Goal: Task Accomplishment & Management: Use online tool/utility

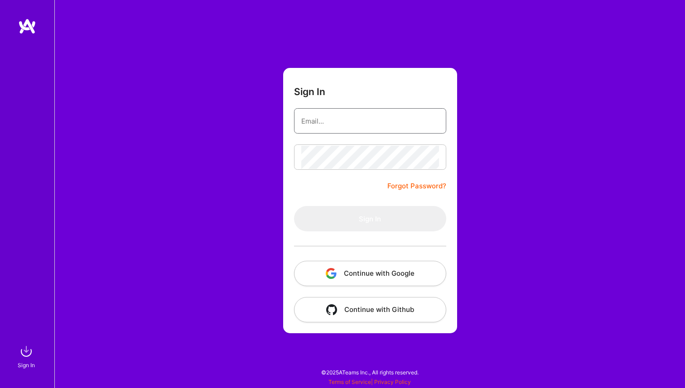
type input "[EMAIL_ADDRESS][DOMAIN_NAME]"
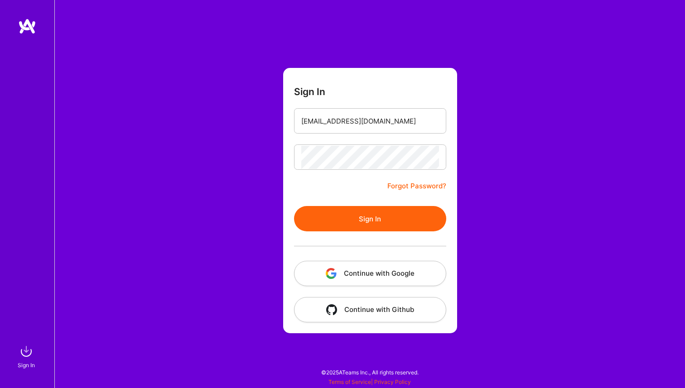
click at [379, 225] on button "Sign In" at bounding box center [370, 218] width 152 height 25
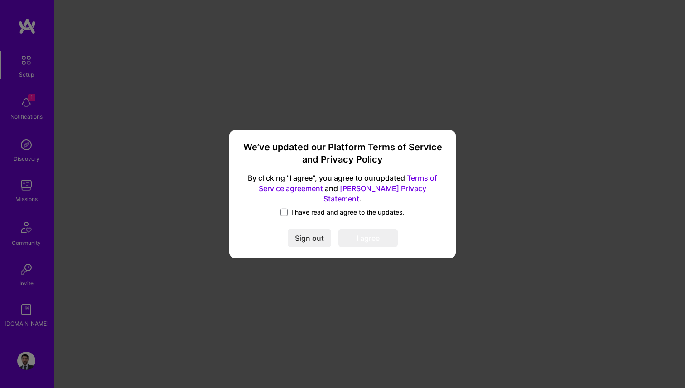
click at [290, 208] on label "I have read and agree to the updates." at bounding box center [342, 212] width 124 height 9
click at [0, 0] on input "I have read and agree to the updates." at bounding box center [0, 0] width 0 height 0
click at [373, 241] on button "I agree" at bounding box center [367, 238] width 59 height 18
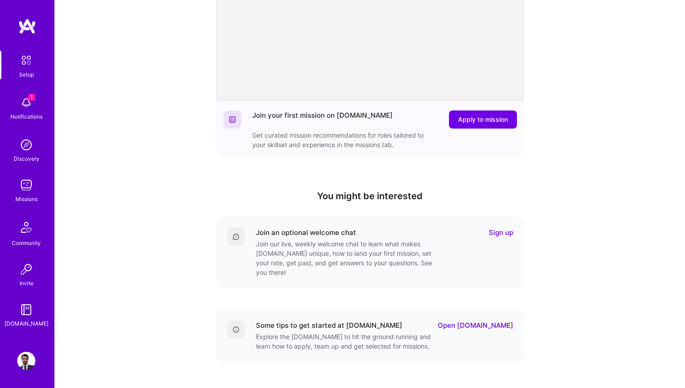
scroll to position [141, 0]
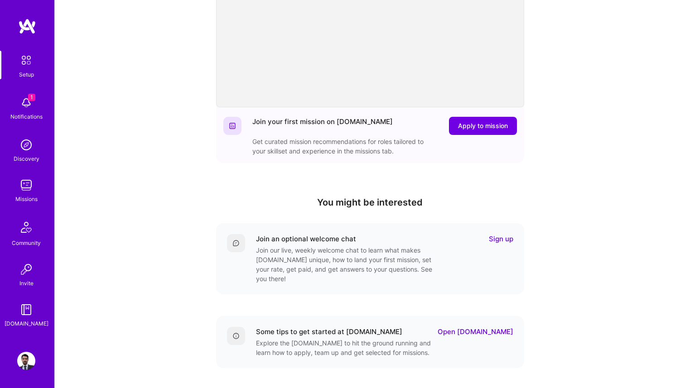
click at [27, 109] on img at bounding box center [26, 103] width 18 height 18
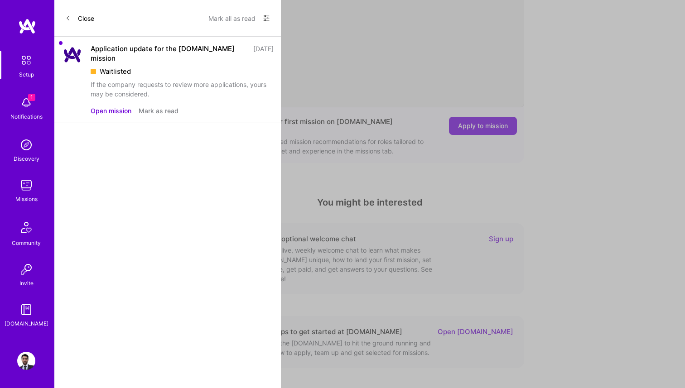
click at [116, 106] on button "Open mission" at bounding box center [111, 111] width 41 height 10
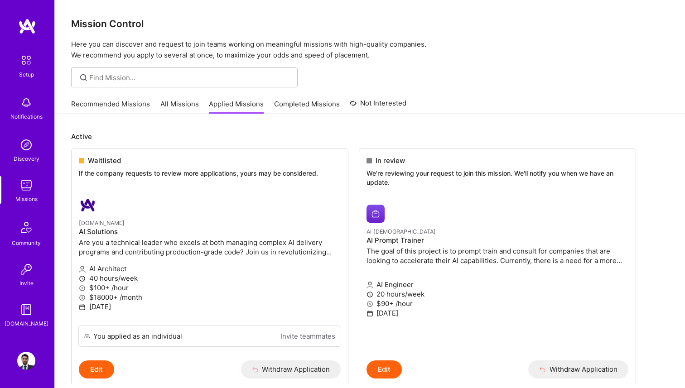
click at [25, 62] on img at bounding box center [26, 60] width 19 height 19
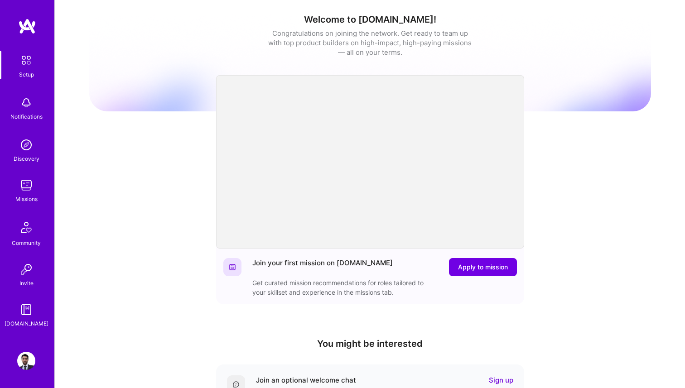
click at [28, 180] on img at bounding box center [26, 185] width 18 height 18
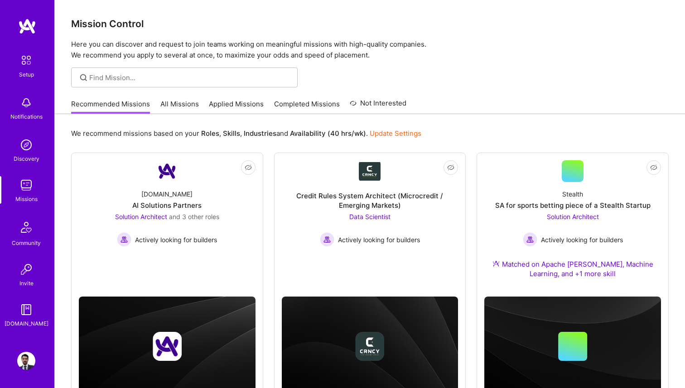
click at [179, 101] on link "All Missions" at bounding box center [179, 106] width 38 height 15
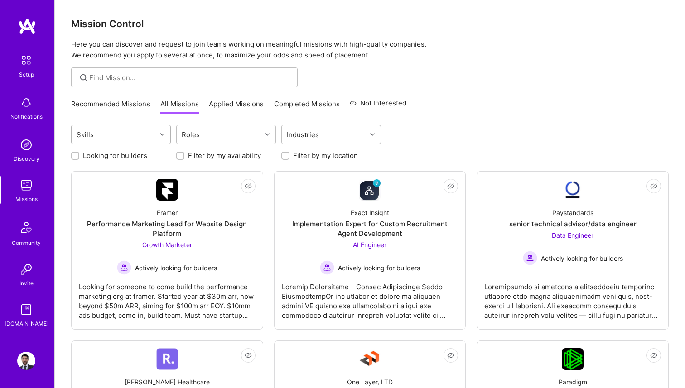
click at [147, 134] on div "Skills" at bounding box center [114, 134] width 85 height 18
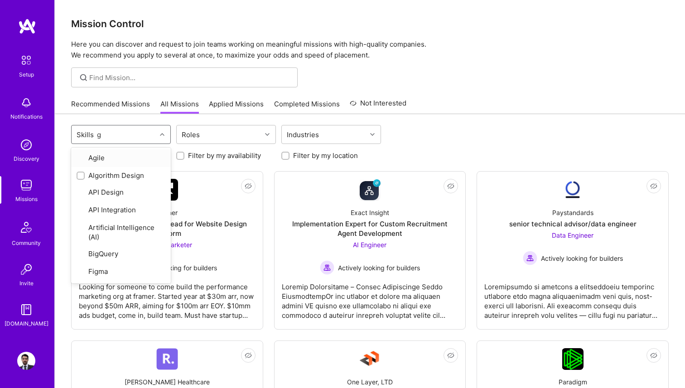
type input "go"
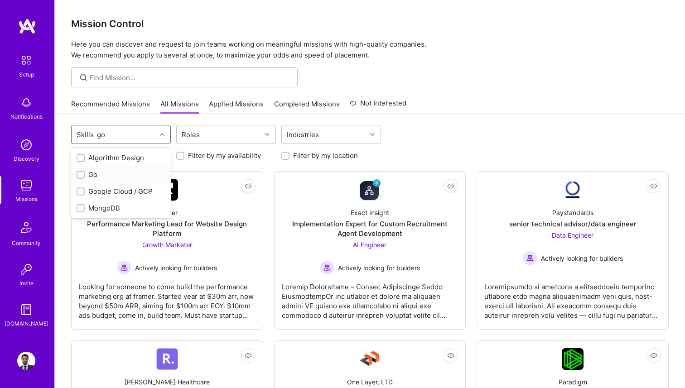
click at [96, 171] on div "Go" at bounding box center [121, 175] width 89 height 10
checkbox input "true"
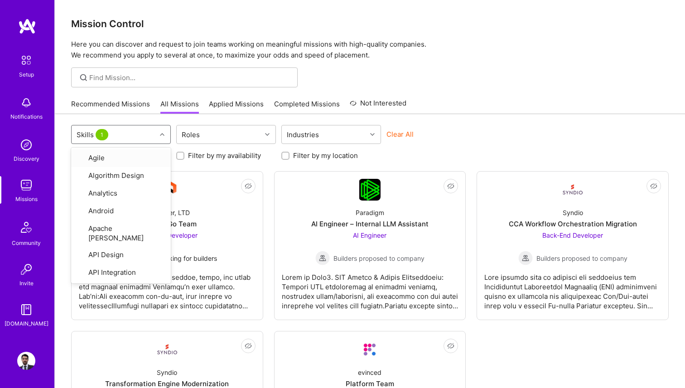
click at [133, 121] on div "option Go, selected. option Agile focused, 1 of 79. 79 results available. Use U…" at bounding box center [370, 308] width 630 height 388
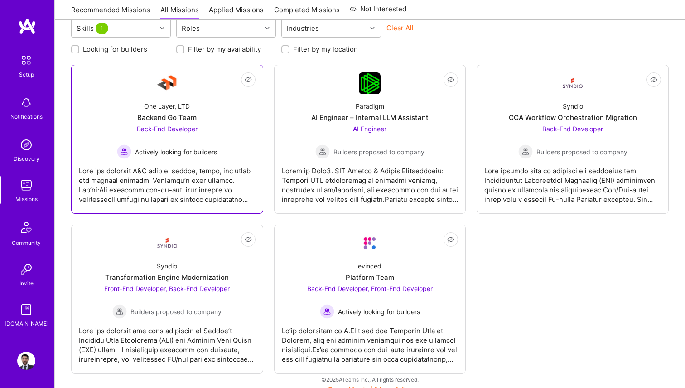
scroll to position [114, 0]
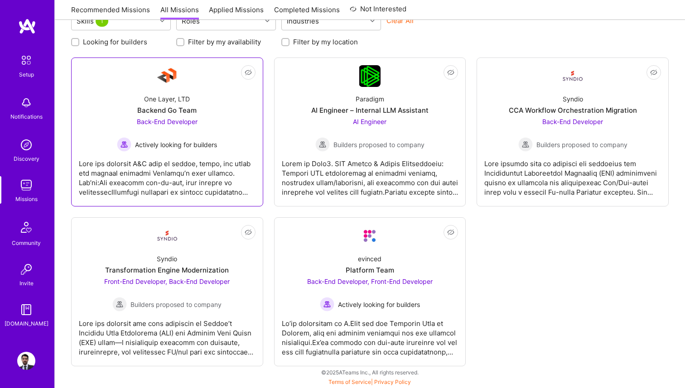
click at [201, 165] on div at bounding box center [167, 174] width 177 height 45
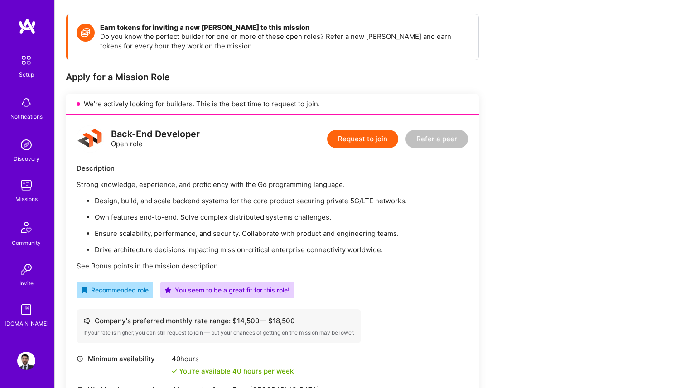
scroll to position [120, 0]
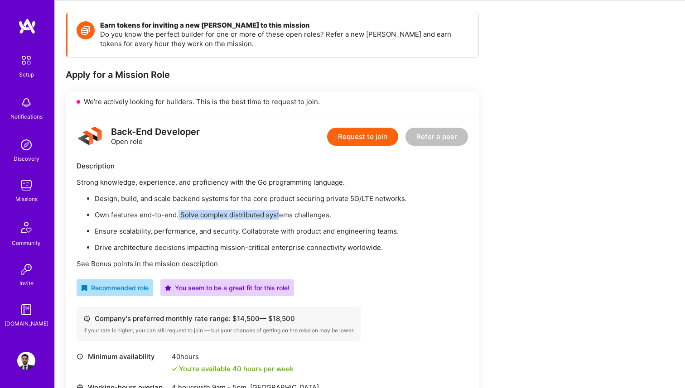
drag, startPoint x: 178, startPoint y: 213, endPoint x: 279, endPoint y: 214, distance: 101.4
click at [279, 214] on p "Own features end-to-end. Solve complex distributed systems challenges." at bounding box center [281, 215] width 373 height 10
click at [269, 227] on p "Ensure scalability, performance, and security. Collaborate with product and eng…" at bounding box center [281, 231] width 373 height 10
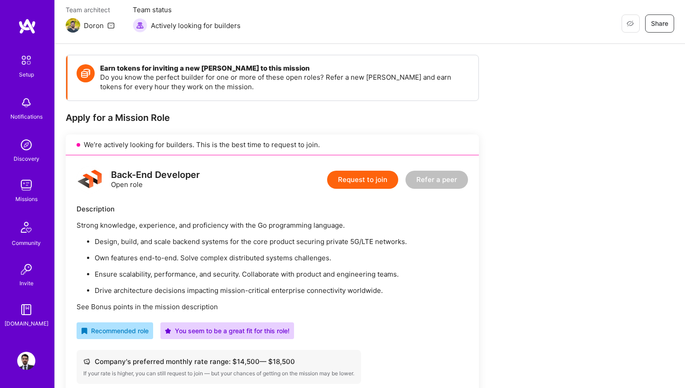
scroll to position [0, 0]
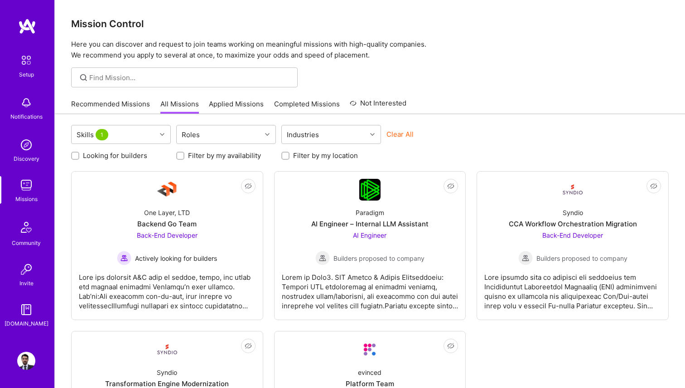
scroll to position [114, 0]
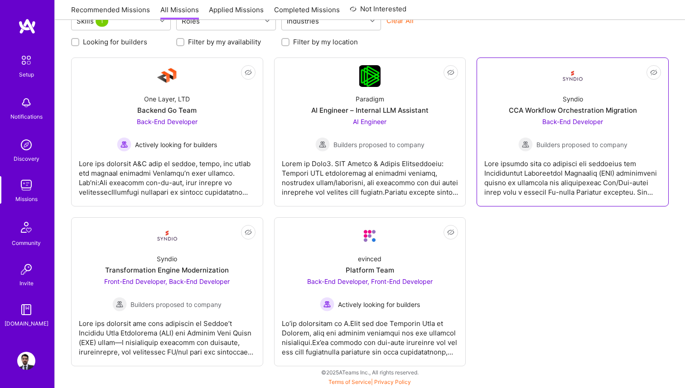
click at [557, 112] on div "CCA Workflow Orchestration Migration" at bounding box center [572, 110] width 128 height 10
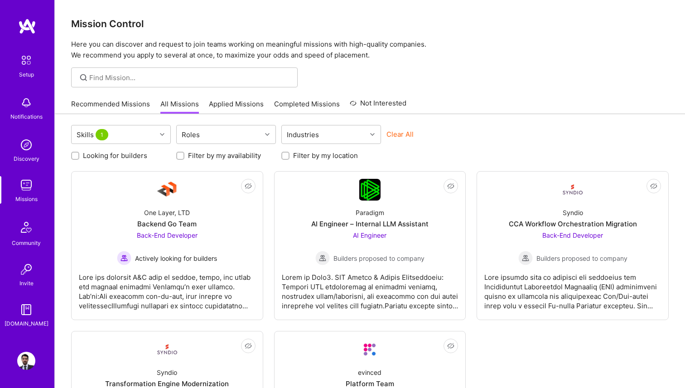
scroll to position [114, 0]
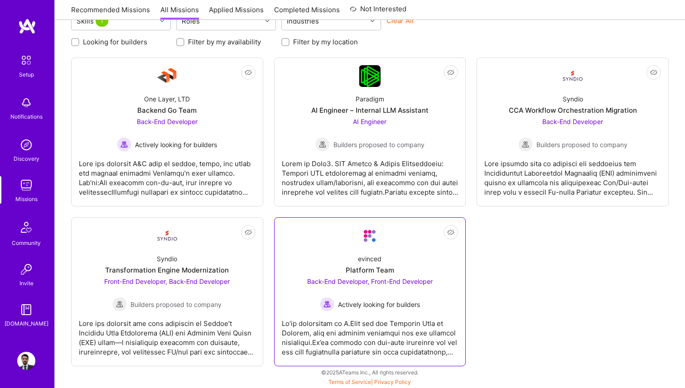
click at [358, 271] on div "Platform Team" at bounding box center [369, 270] width 48 height 10
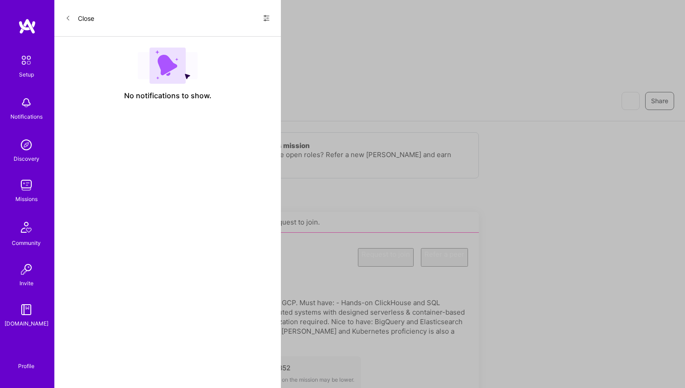
scroll to position [114, 0]
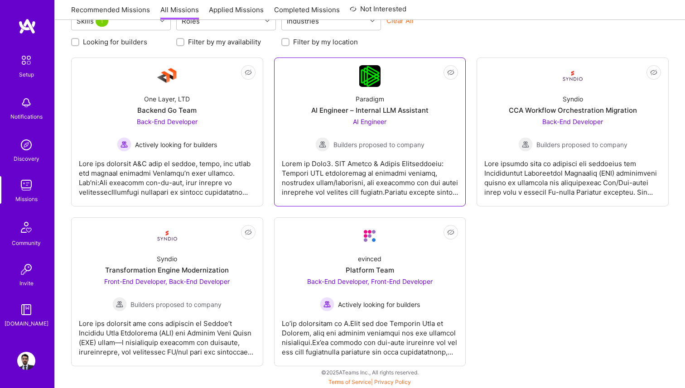
click at [347, 124] on div "AI Engineer Builders proposed to company" at bounding box center [369, 134] width 109 height 35
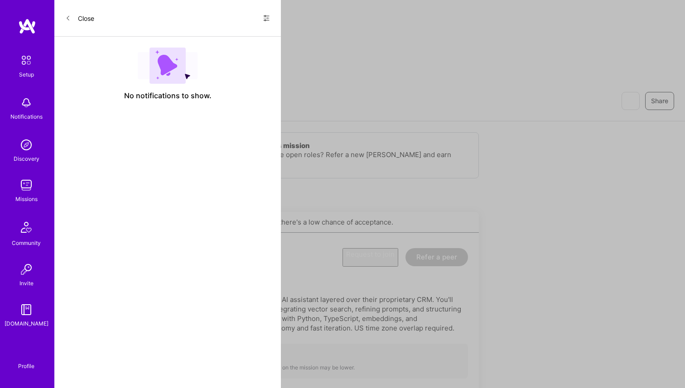
scroll to position [114, 0]
